Goal: Task Accomplishment & Management: Manage account settings

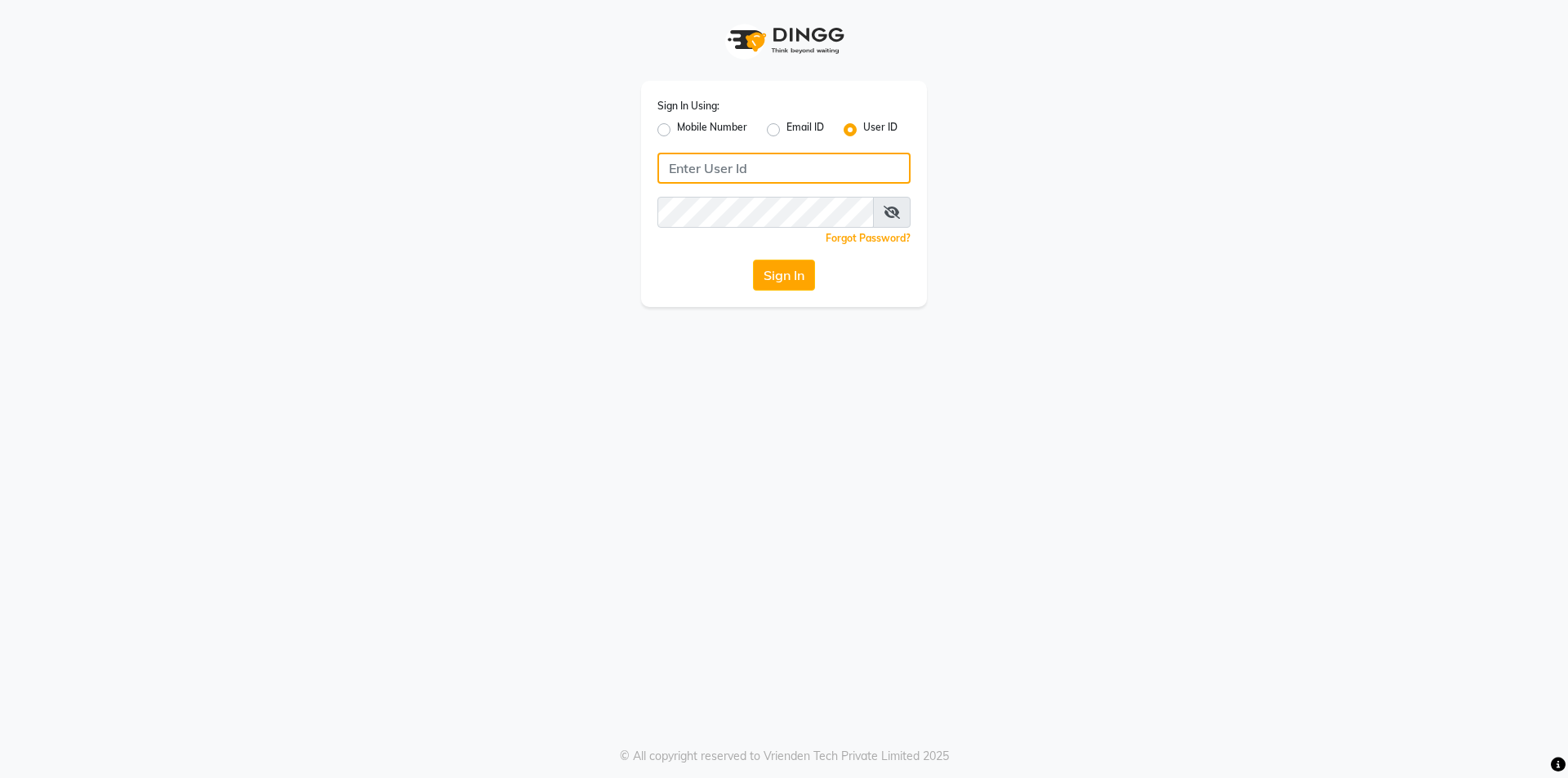
type input "prabhutasalon"
click at [803, 275] on button "Sign In" at bounding box center [784, 275] width 62 height 31
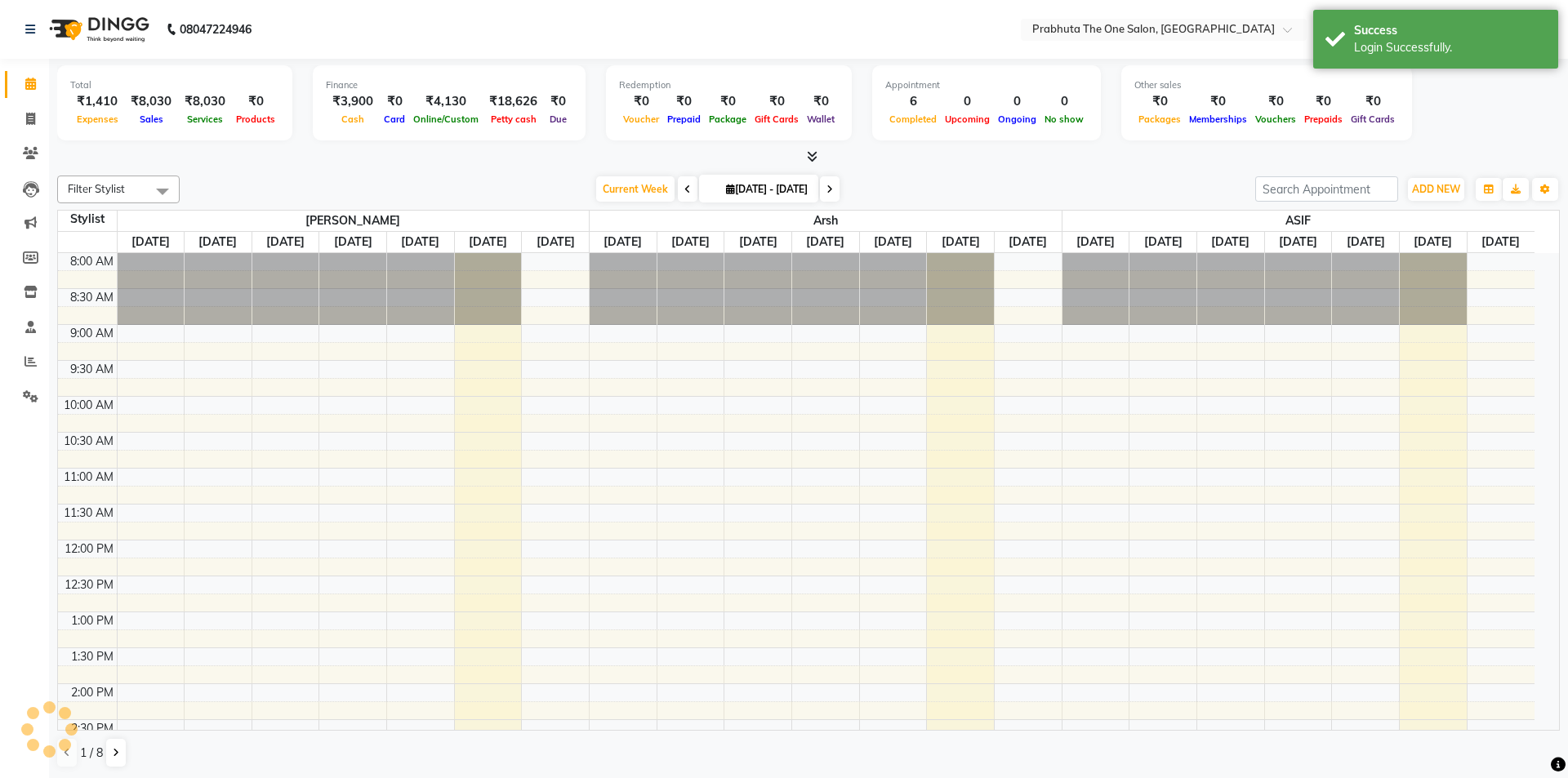
select select "en"
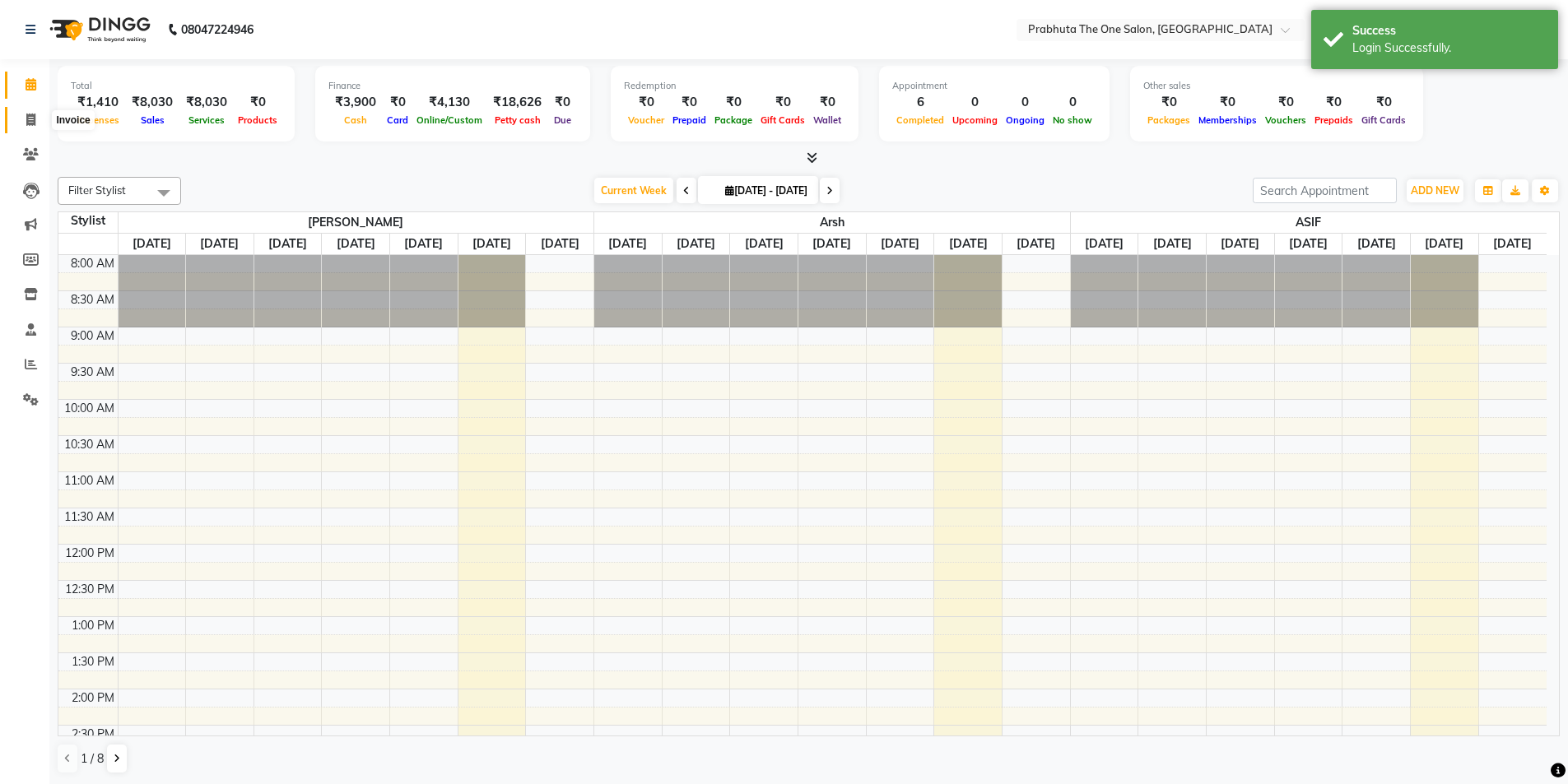
click at [30, 119] on icon at bounding box center [30, 119] width 9 height 13
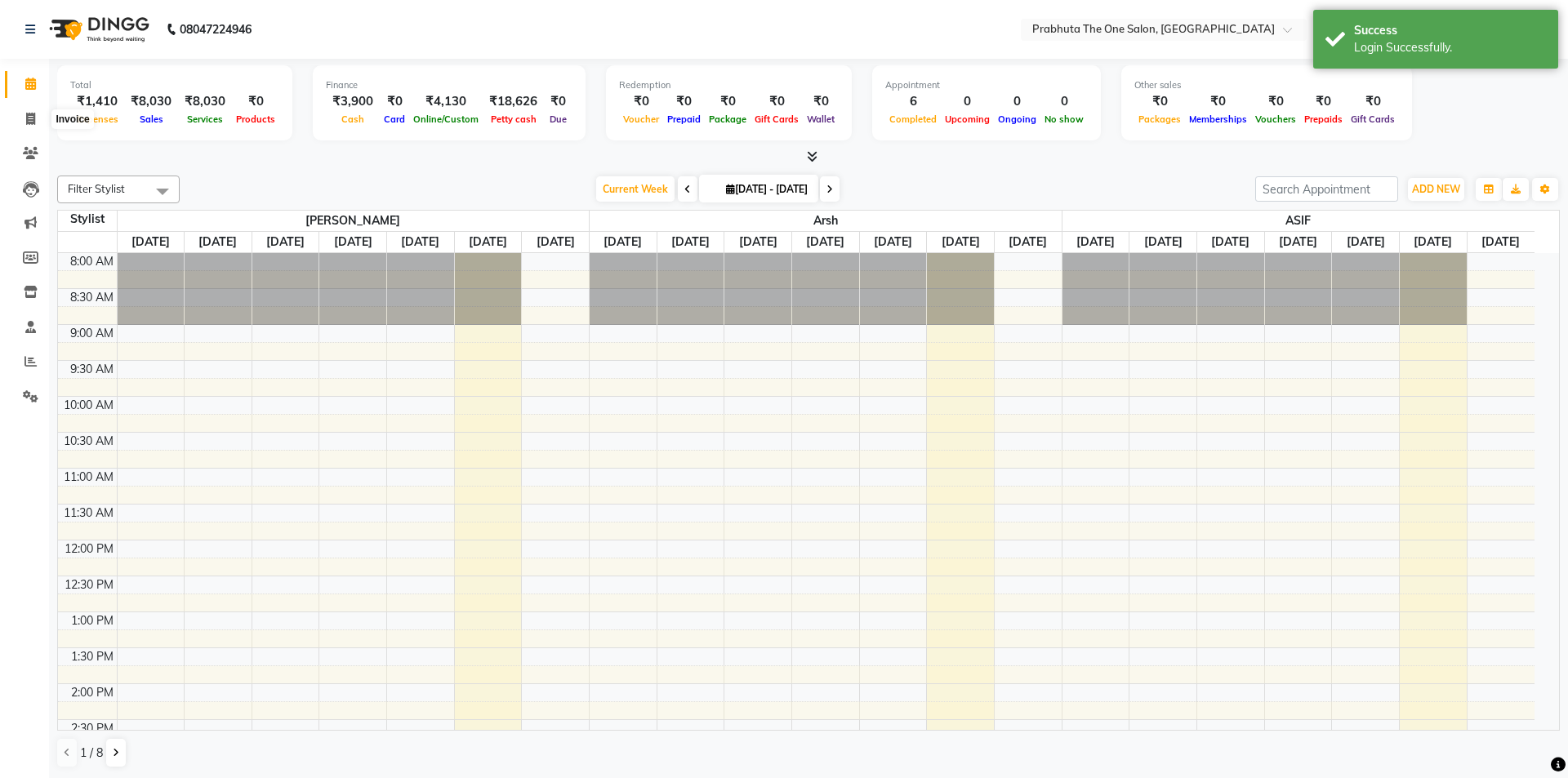
select select "5326"
select select "service"
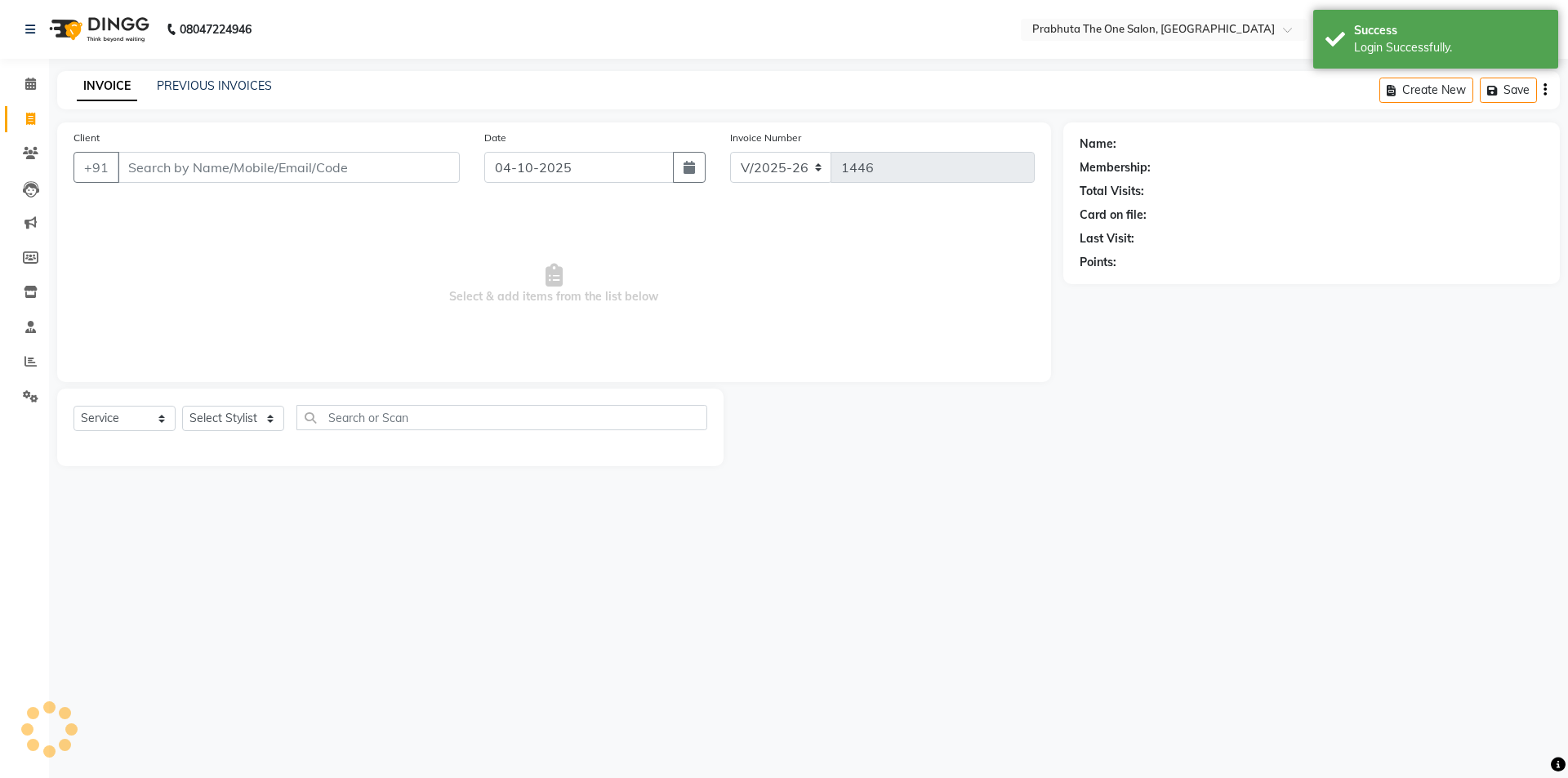
click at [227, 94] on div "PREVIOUS INVOICES" at bounding box center [214, 86] width 115 height 18
click at [247, 85] on link "PREVIOUS INVOICES" at bounding box center [214, 86] width 115 height 15
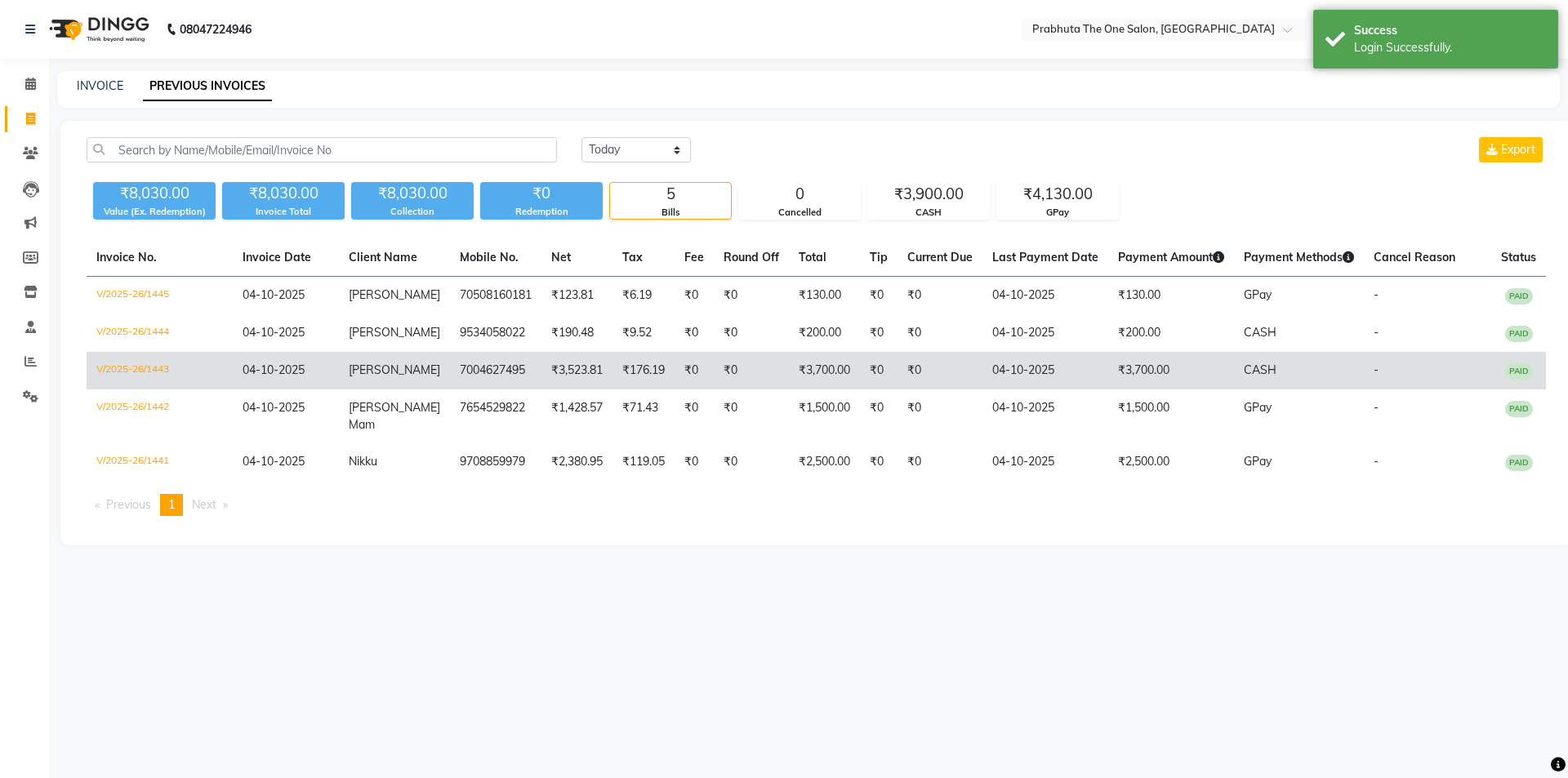
click at [820, 368] on td "₹3,700.00" at bounding box center [824, 371] width 71 height 38
